Goal: Navigation & Orientation: Find specific page/section

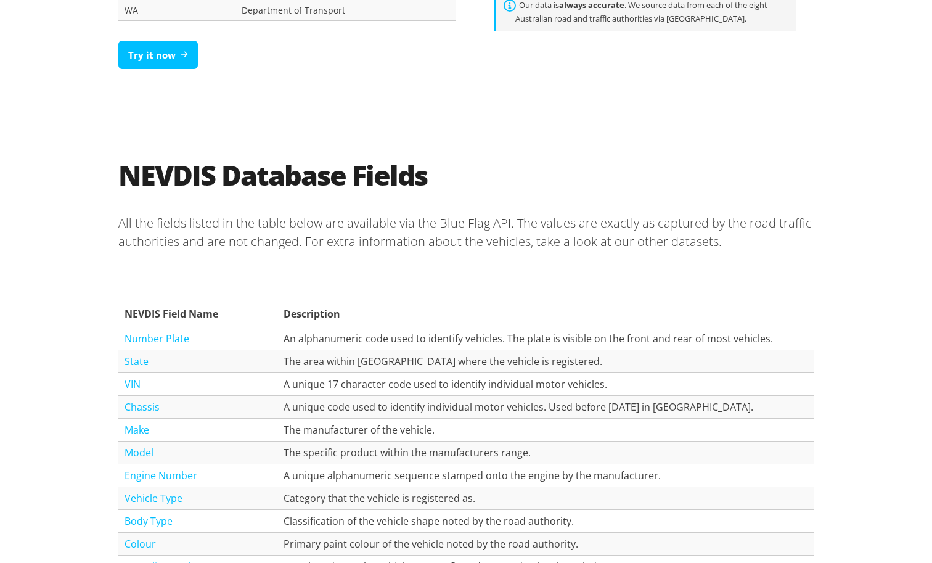
scroll to position [1114, 0]
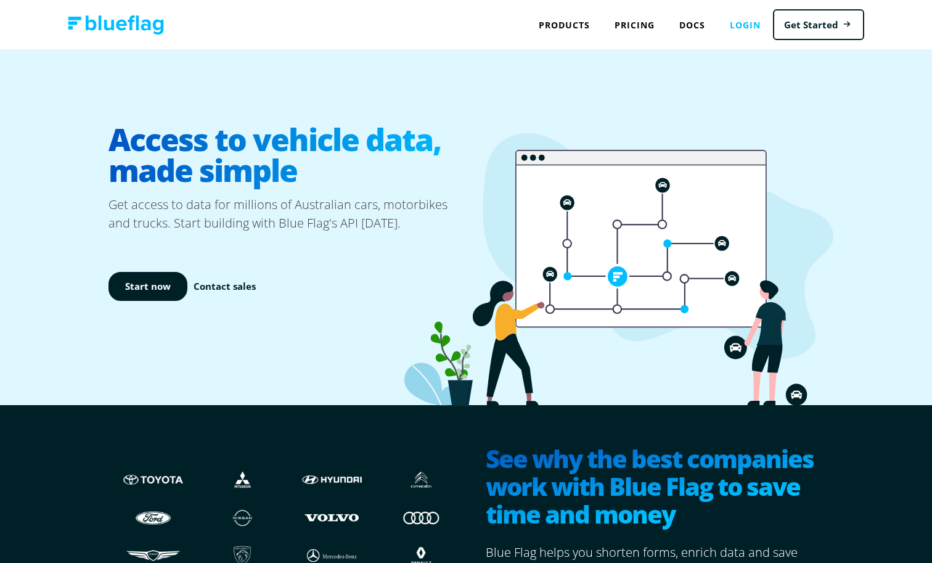
click at [752, 25] on link "Login" at bounding box center [746, 24] width 56 height 25
click at [759, 31] on link "Login" at bounding box center [746, 24] width 56 height 25
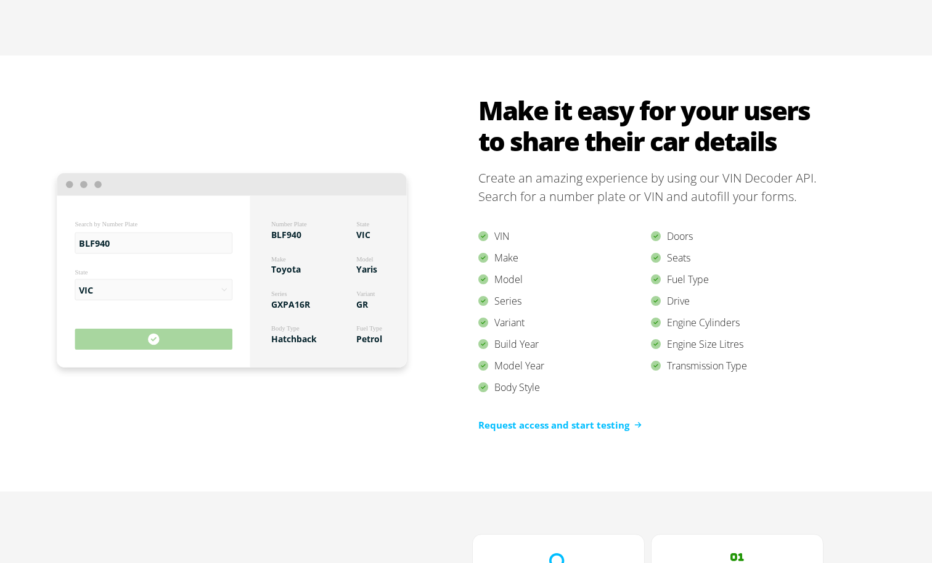
scroll to position [1088, 0]
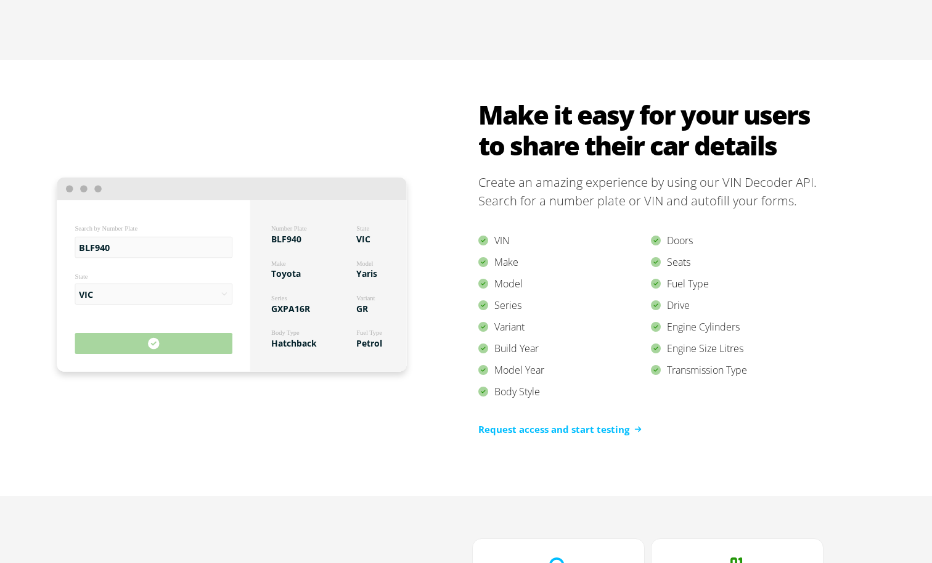
click at [514, 250] on div "VIN" at bounding box center [565, 241] width 173 height 22
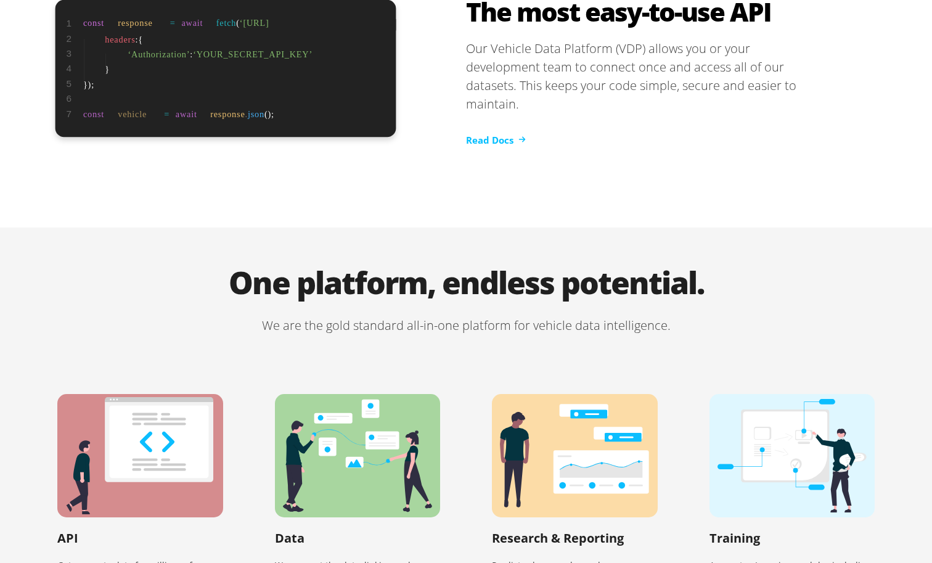
scroll to position [2189, 0]
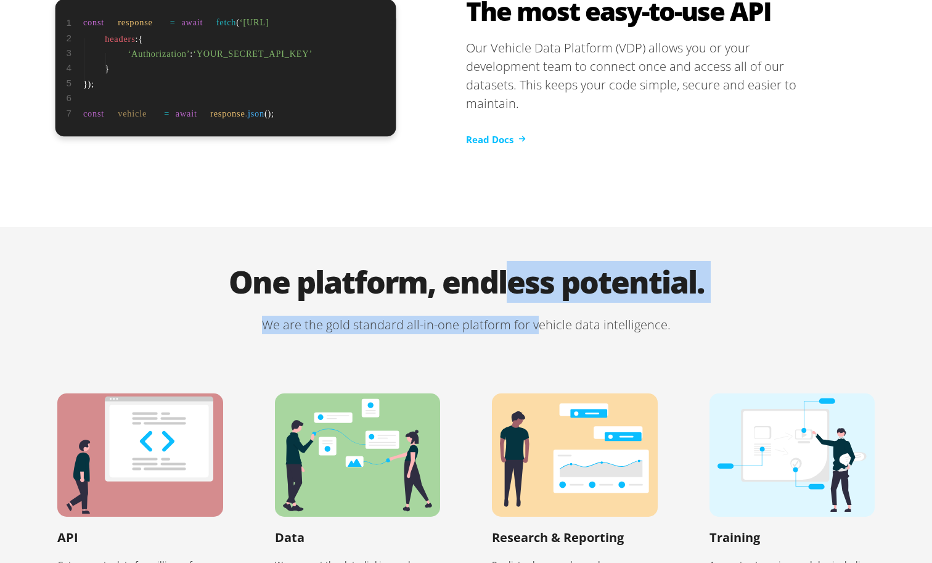
drag, startPoint x: 511, startPoint y: 273, endPoint x: 538, endPoint y: 312, distance: 47.0
click at [538, 312] on div "One platform, endless potential. We are the gold standard all-in-one platform f…" at bounding box center [466, 300] width 870 height 68
click at [538, 316] on p "We are the gold standard all-in-one platform for vehicle data intelligence." at bounding box center [466, 325] width 870 height 19
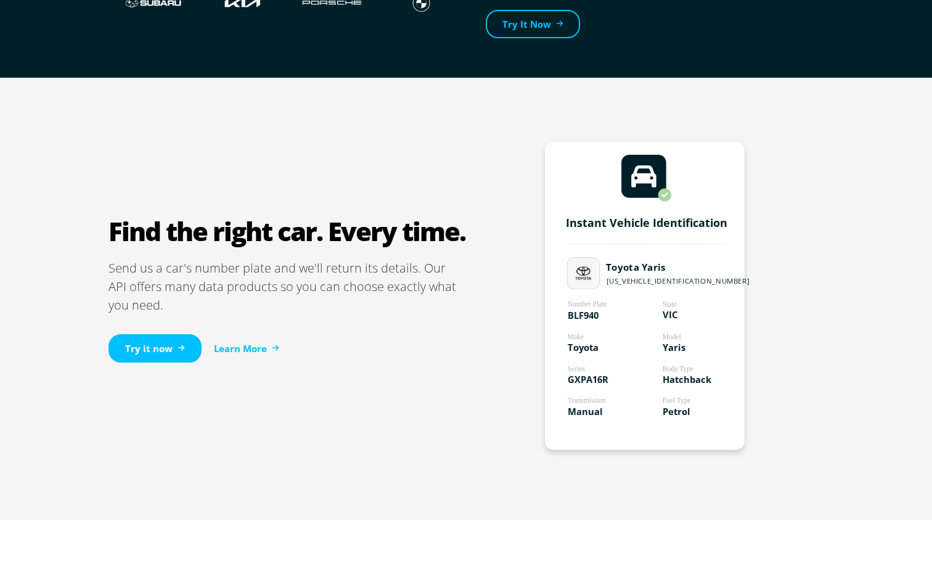
scroll to position [627, 0]
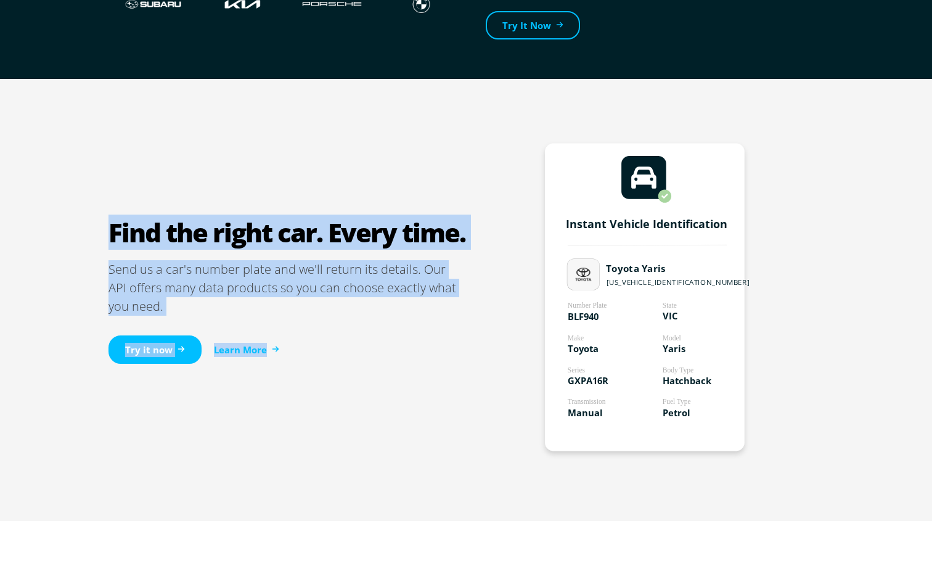
drag, startPoint x: 645, startPoint y: 404, endPoint x: 349, endPoint y: 179, distance: 371.5
click at [350, 179] on div "Find the right car. Every time. Send us a car's number plate and we'll return i…" at bounding box center [466, 300] width 740 height 442
click at [349, 179] on div "Find the right car. Every time. Send us a car's number plate and we'll return i…" at bounding box center [466, 300] width 740 height 442
drag, startPoint x: 291, startPoint y: 186, endPoint x: 427, endPoint y: 323, distance: 193.2
click at [428, 323] on div "Find the right car. Every time. Send us a car's number plate and we'll return i…" at bounding box center [466, 300] width 740 height 442
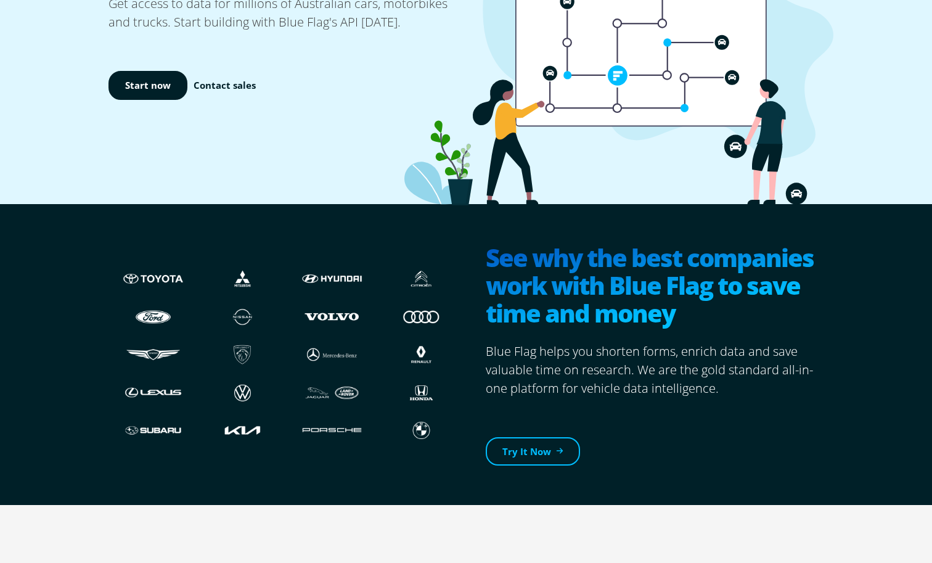
scroll to position [0, 0]
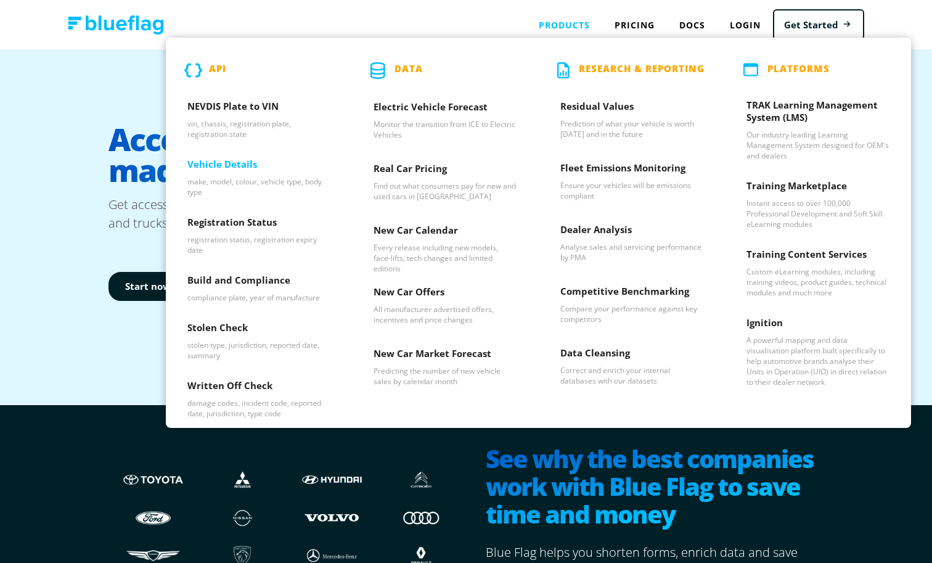
click at [259, 169] on h3 "Vehicle Details" at bounding box center [258, 167] width 143 height 19
